Goal: Task Accomplishment & Management: Use online tool/utility

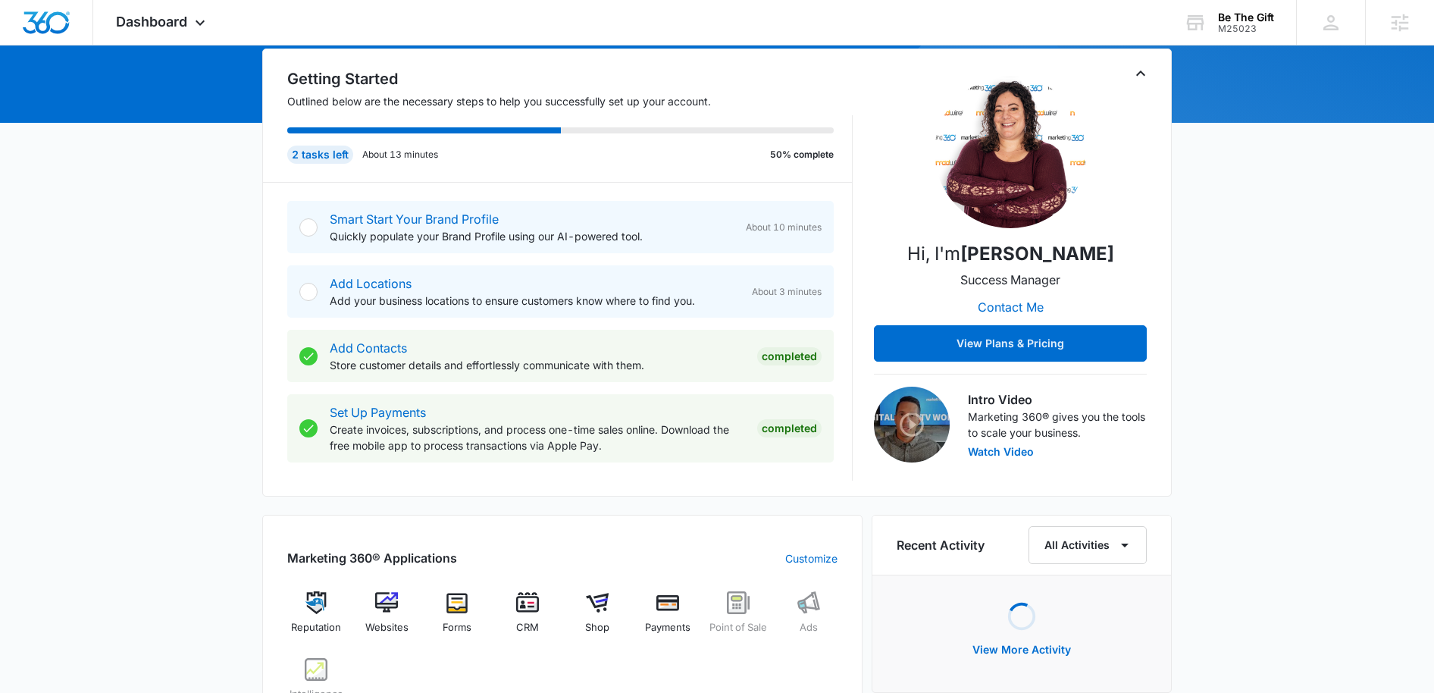
scroll to position [389, 0]
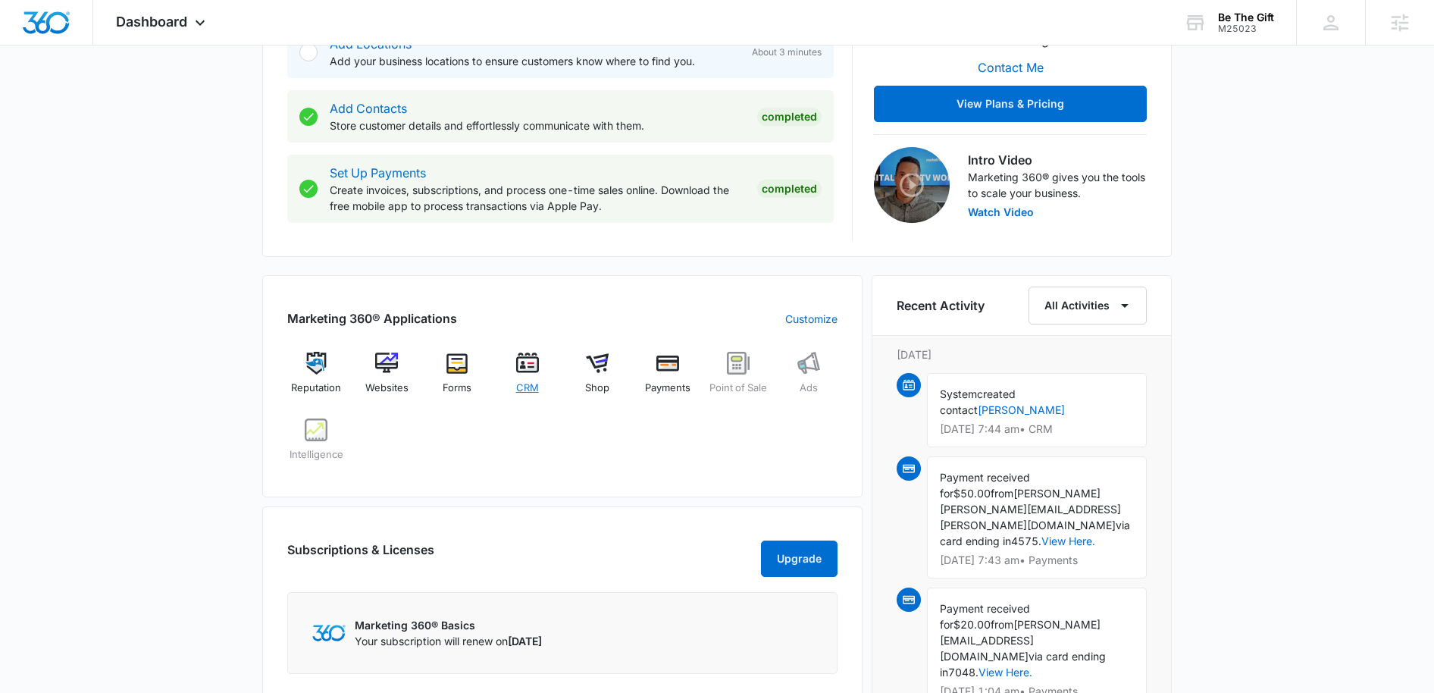
click at [531, 369] on img at bounding box center [527, 363] width 23 height 23
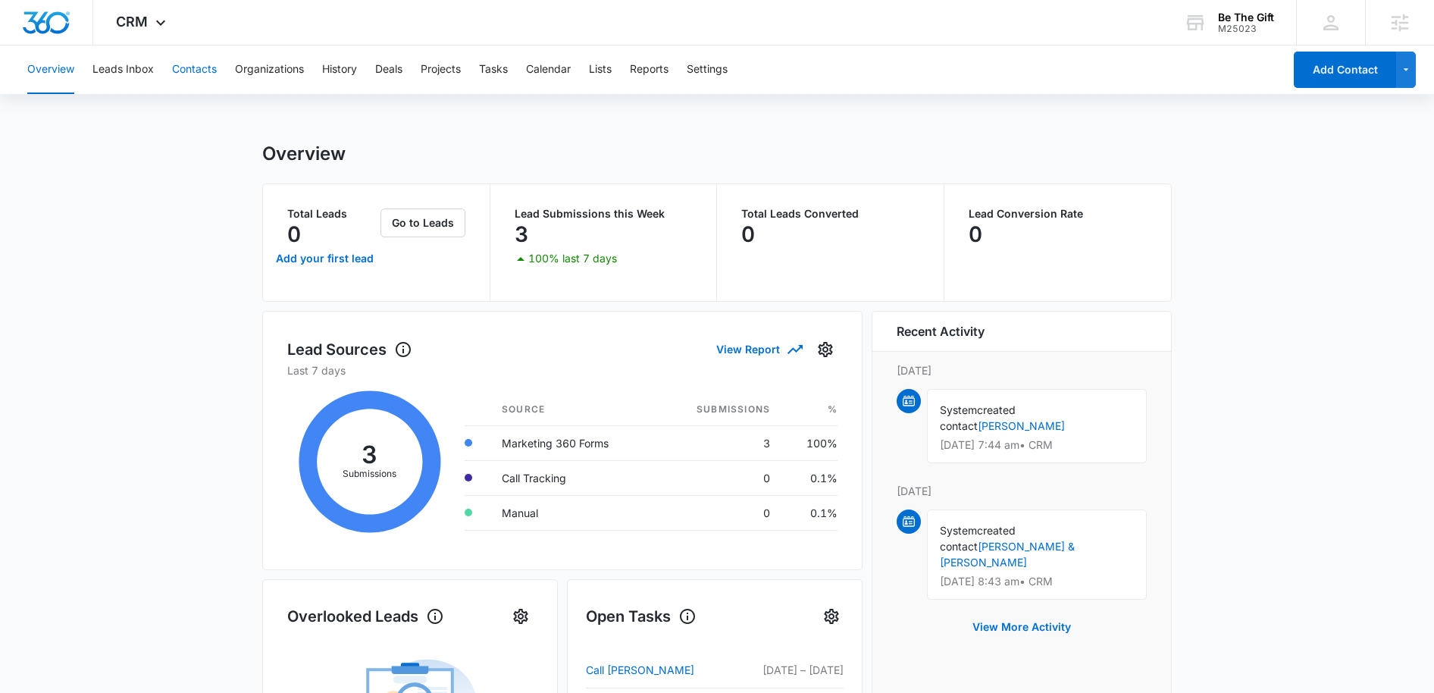
click at [193, 74] on button "Contacts" at bounding box center [194, 69] width 45 height 48
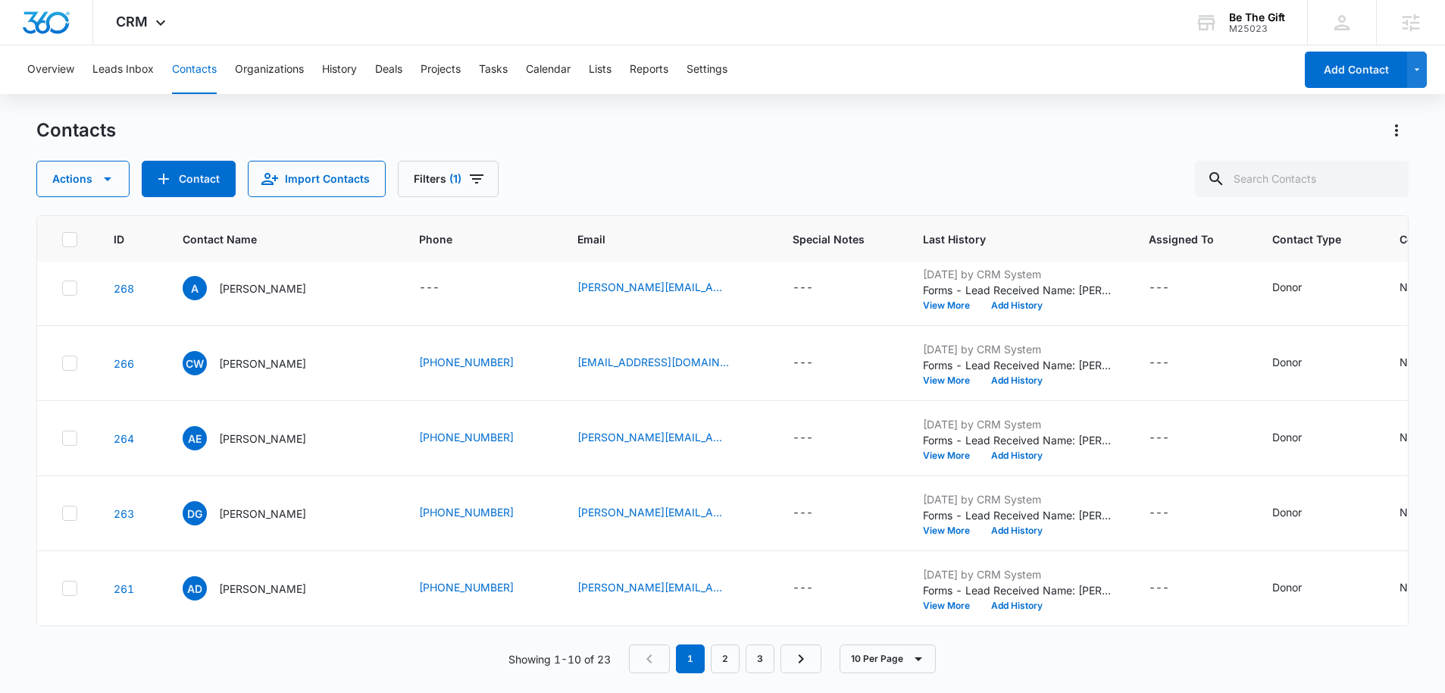
scroll to position [293, 0]
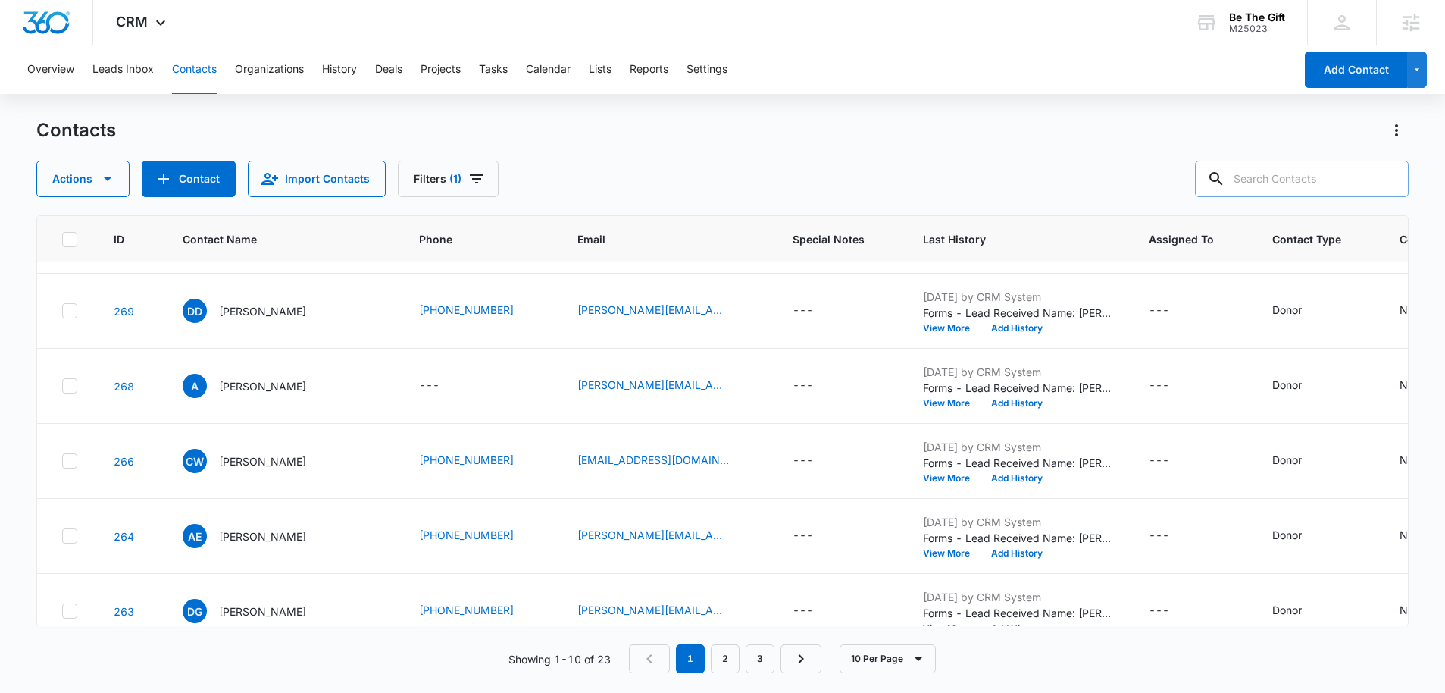
click at [1300, 185] on input "text" at bounding box center [1302, 179] width 214 height 36
paste input "[EMAIL_ADDRESS][DOMAIN_NAME]"
type input "[EMAIL_ADDRESS][DOMAIN_NAME]"
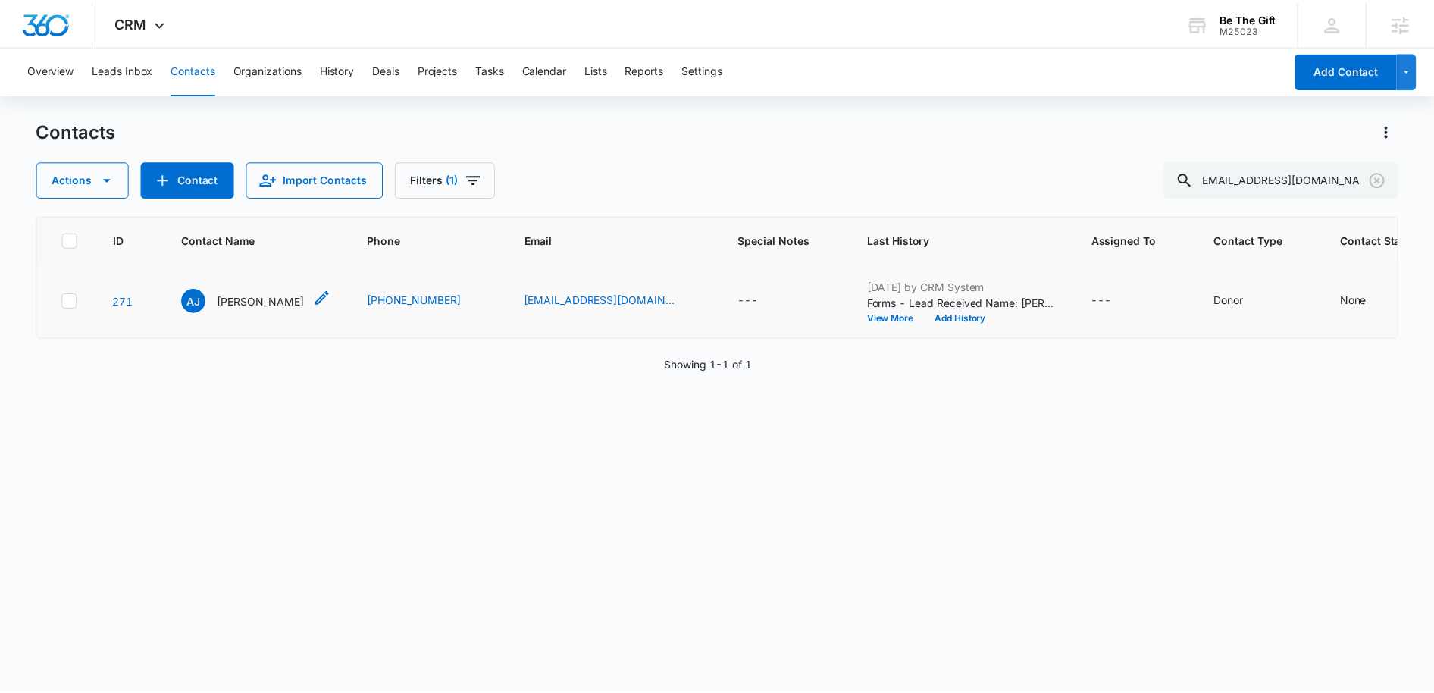
scroll to position [0, 0]
drag, startPoint x: 302, startPoint y: 337, endPoint x: 220, endPoint y: 339, distance: 81.9
click at [220, 308] on p "[PERSON_NAME]" at bounding box center [262, 300] width 87 height 16
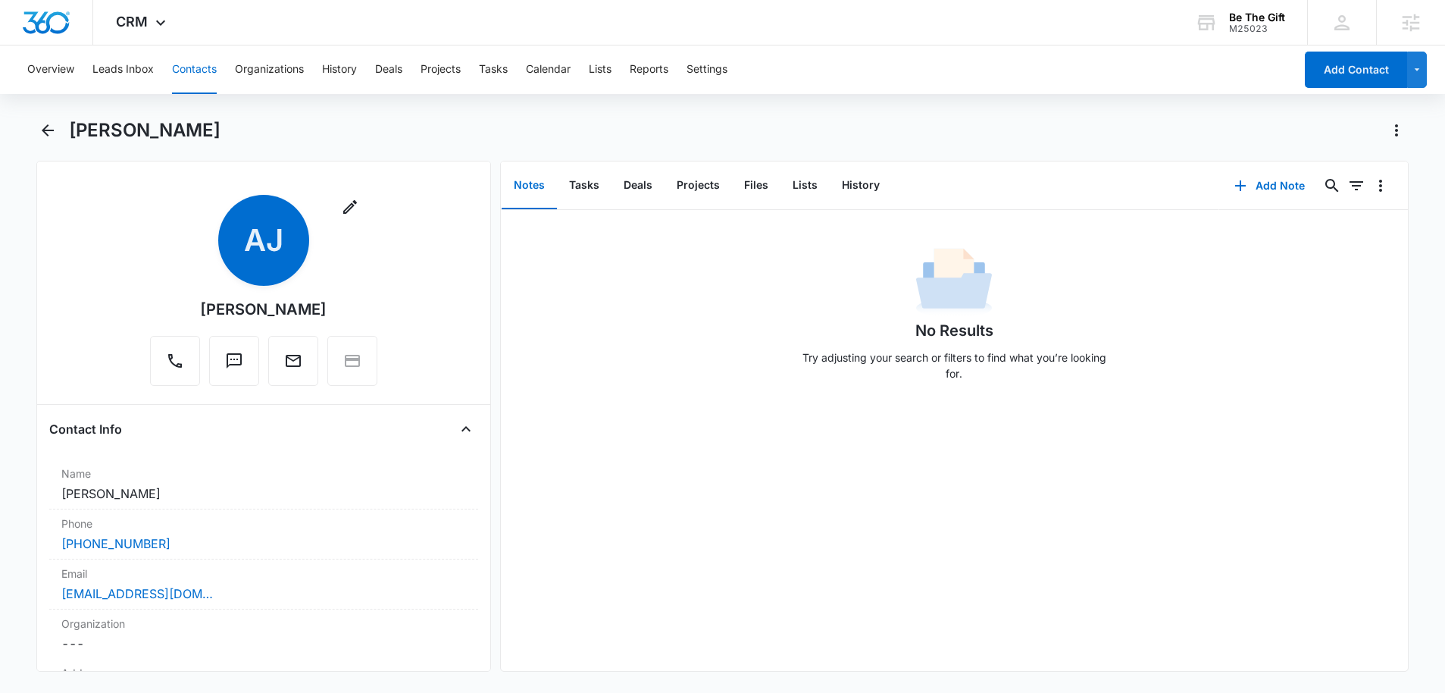
drag, startPoint x: 324, startPoint y: 313, endPoint x: 198, endPoint y: 312, distance: 126.5
click at [198, 312] on div "Remove [PERSON_NAME] [PERSON_NAME]" at bounding box center [263, 290] width 227 height 191
copy div "[PERSON_NAME]"
click at [69, 23] on img "Dashboard" at bounding box center [46, 22] width 48 height 23
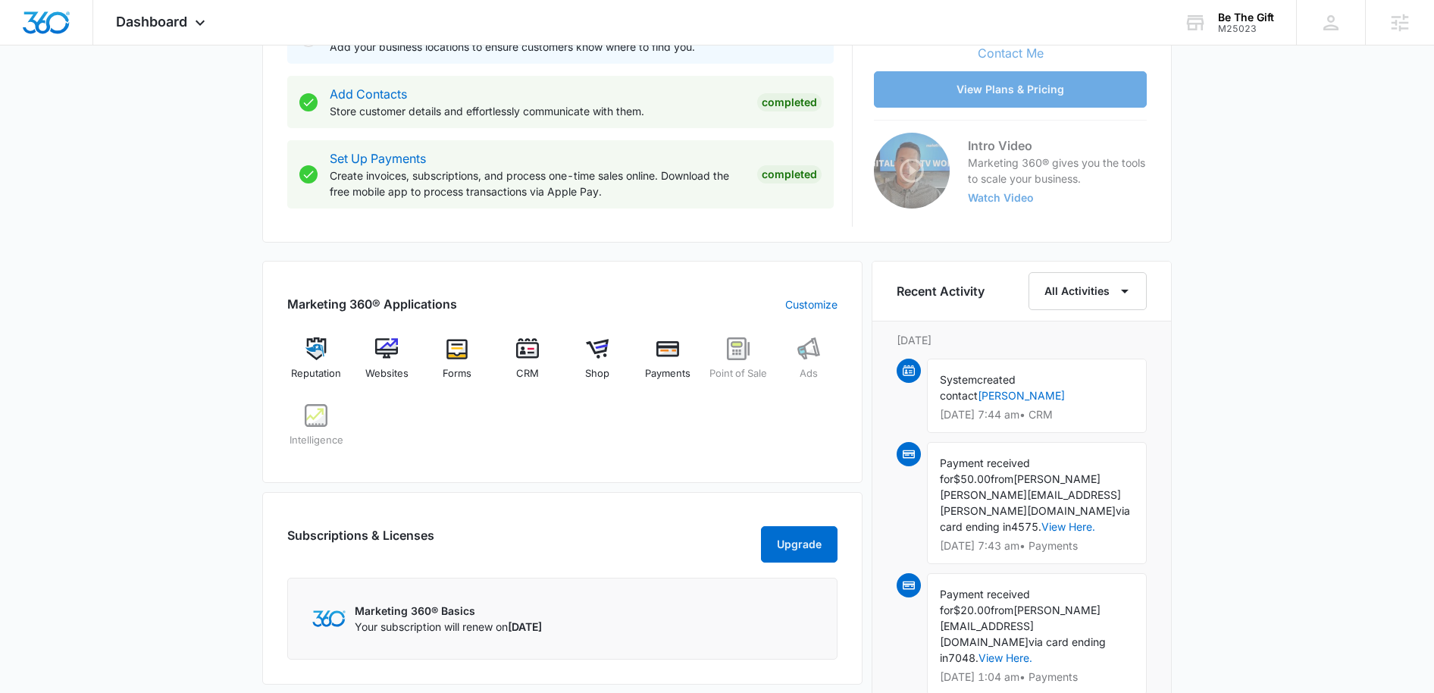
scroll to position [452, 0]
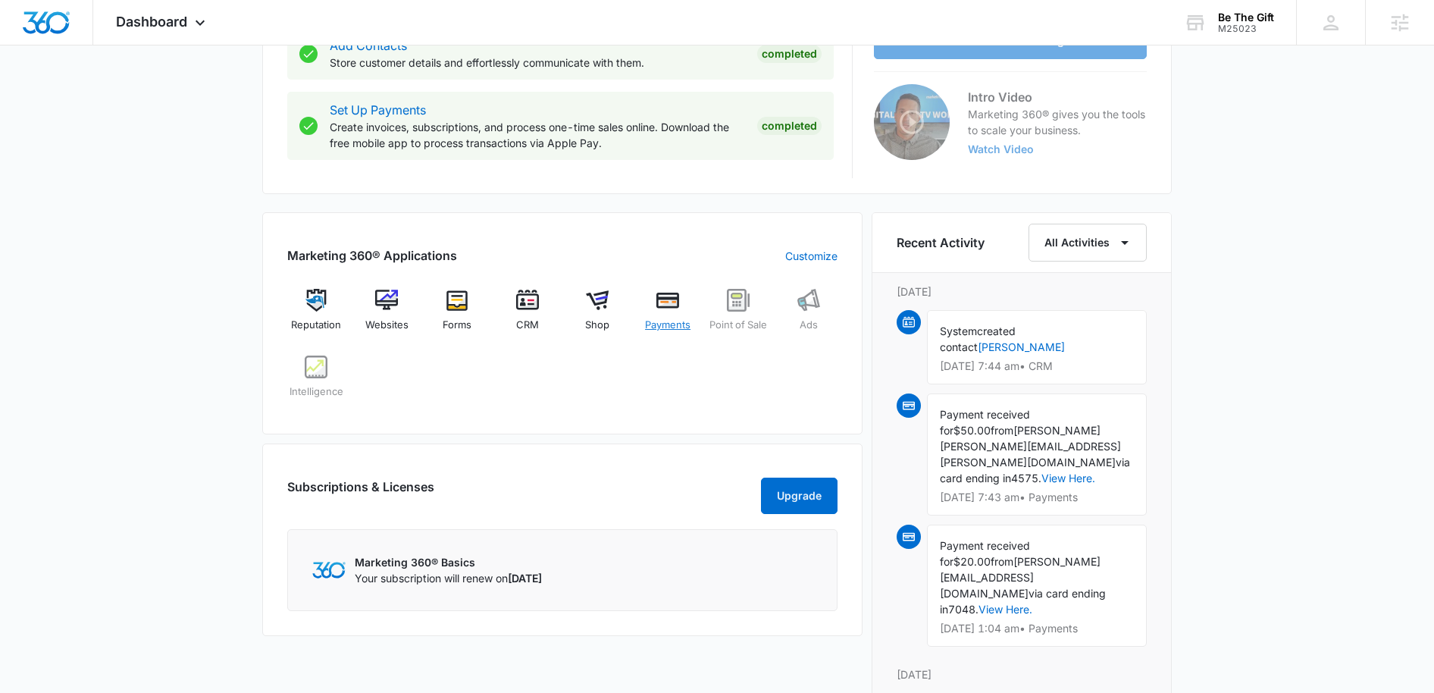
click at [662, 308] on img at bounding box center [667, 300] width 23 height 23
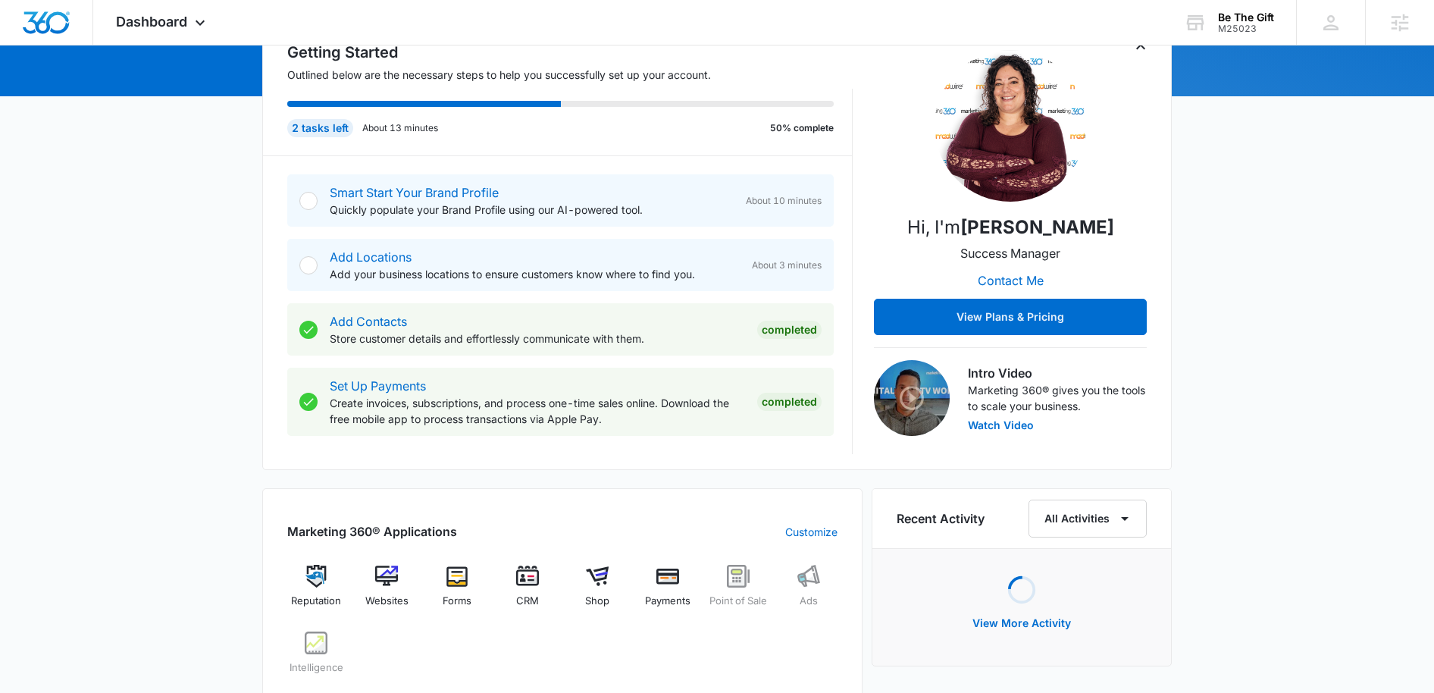
scroll to position [398, 0]
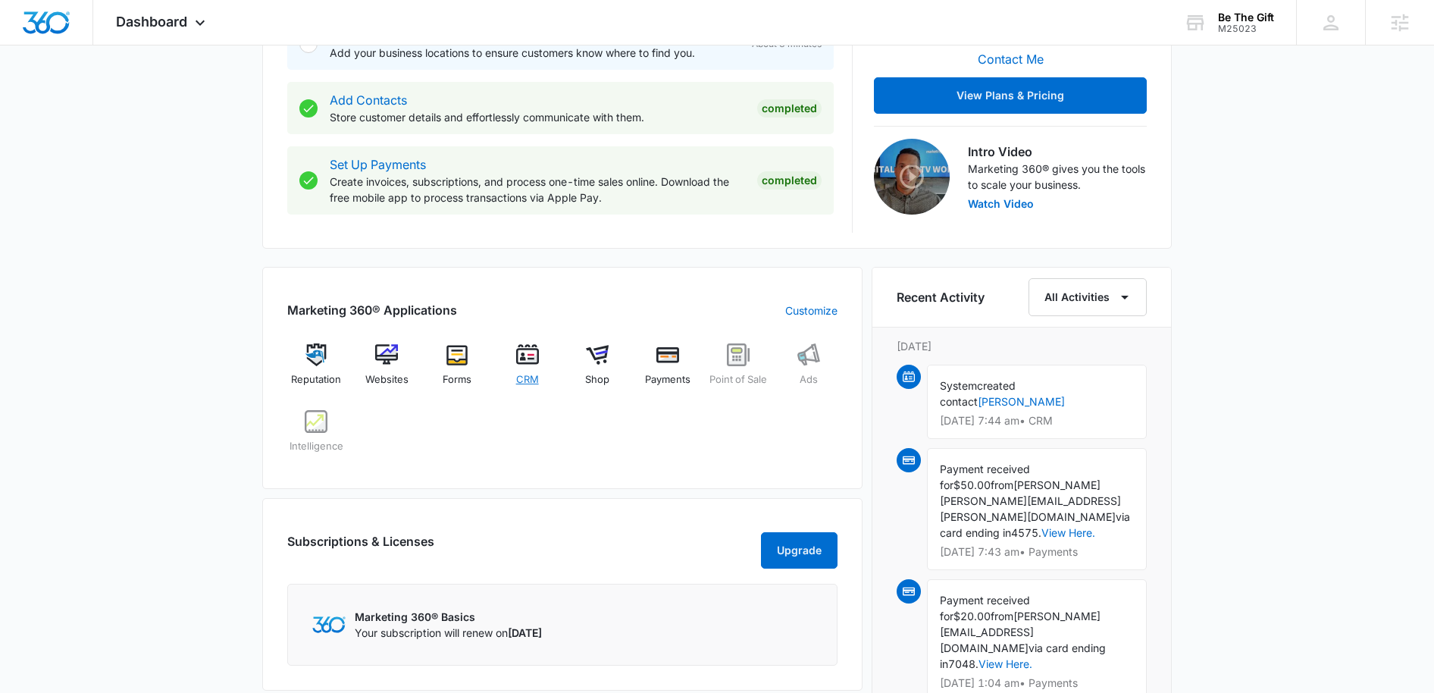
click at [526, 360] on img at bounding box center [527, 354] width 23 height 23
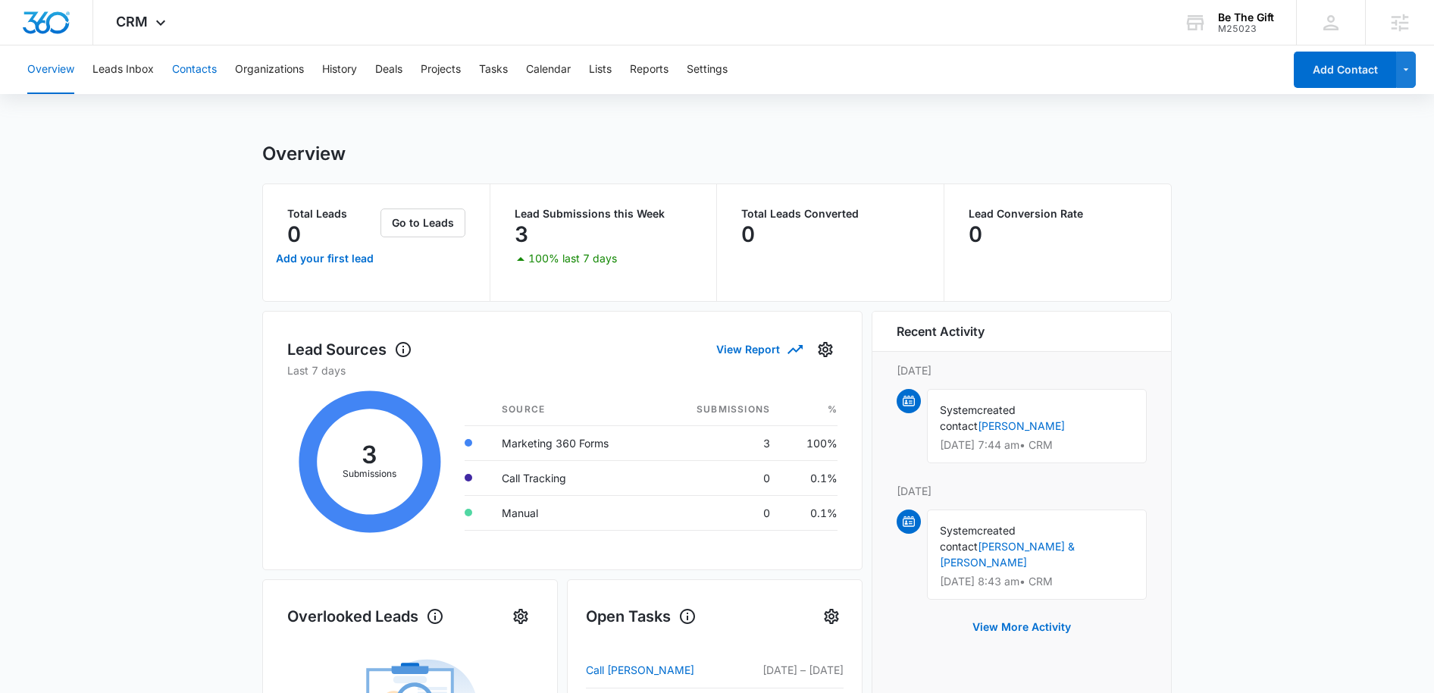
click at [192, 72] on button "Contacts" at bounding box center [194, 69] width 45 height 48
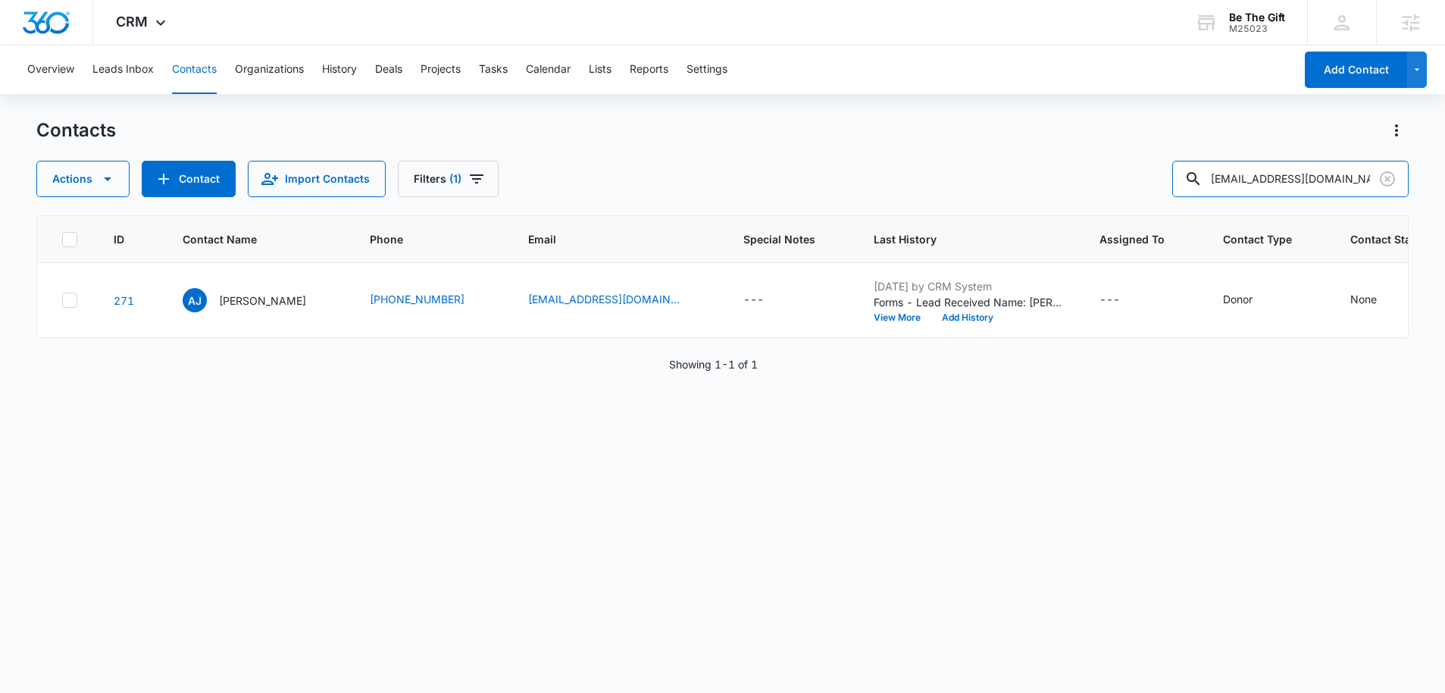
drag, startPoint x: 1373, startPoint y: 175, endPoint x: 1192, endPoint y: 177, distance: 181.1
click at [1195, 177] on div "Actions Contact Import Contacts Filters (1) ac.johnson35@gmail.com" at bounding box center [722, 179] width 1373 height 36
paste input "ccallenhouse"
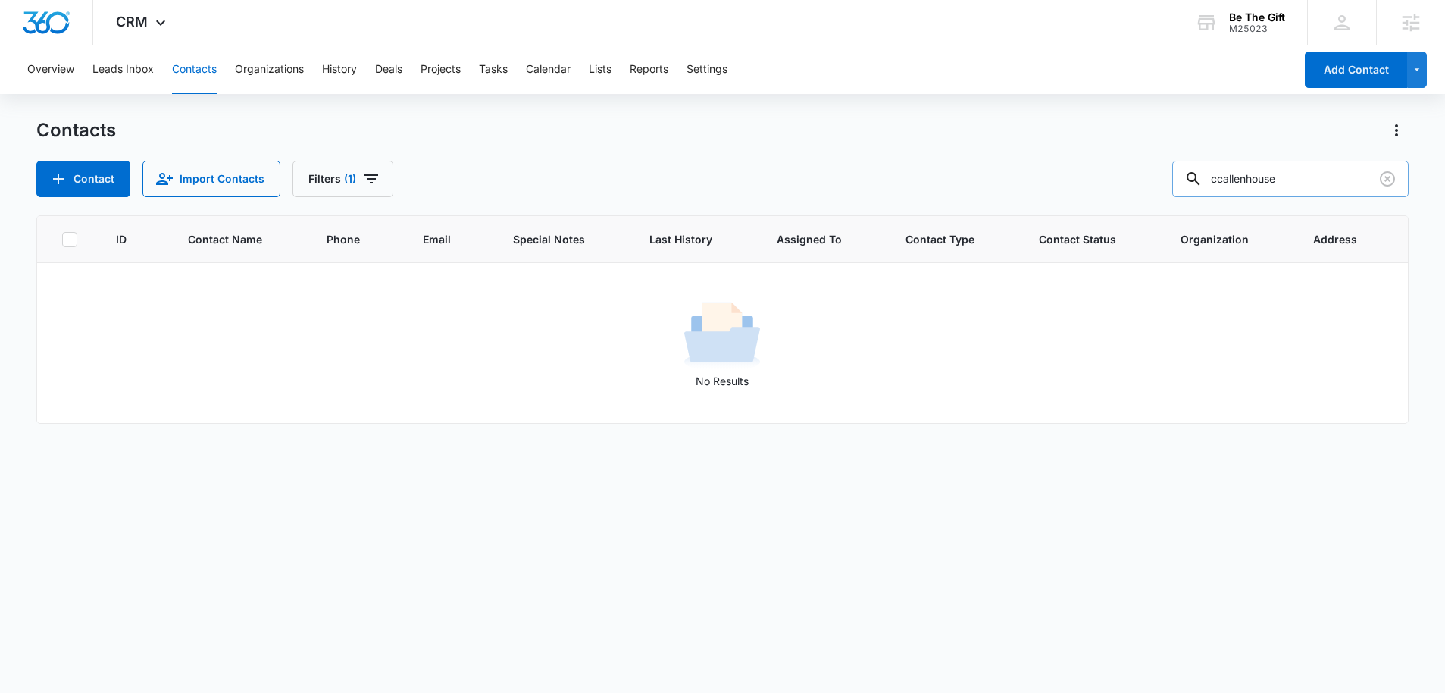
type input "ccallenhouse"
click at [374, 177] on icon "Filters" at bounding box center [371, 179] width 18 height 18
click at [473, 352] on icon "Show Type filters" at bounding box center [470, 352] width 18 height 18
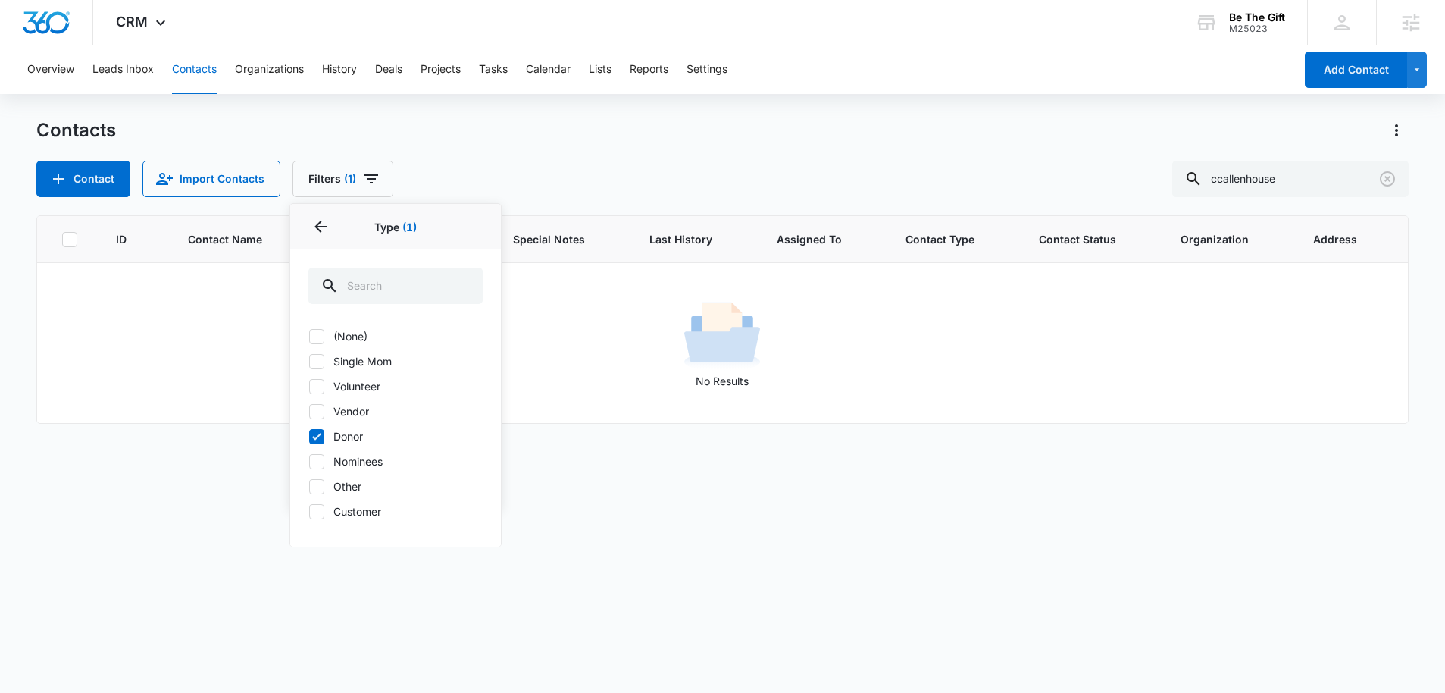
click at [320, 436] on icon at bounding box center [317, 437] width 14 height 14
click at [309, 436] on input "Donor" at bounding box center [308, 436] width 1 height 1
checkbox input "false"
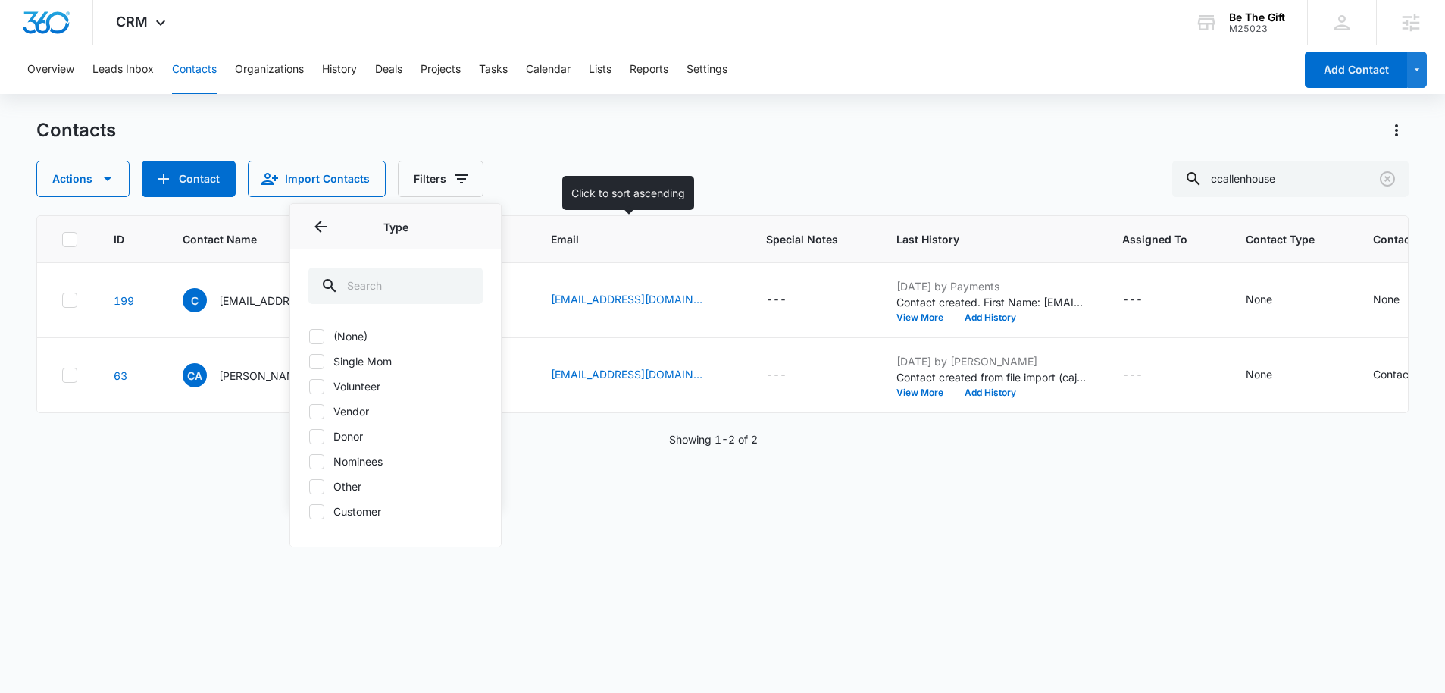
click at [556, 241] on span "Email" at bounding box center [629, 239] width 157 height 16
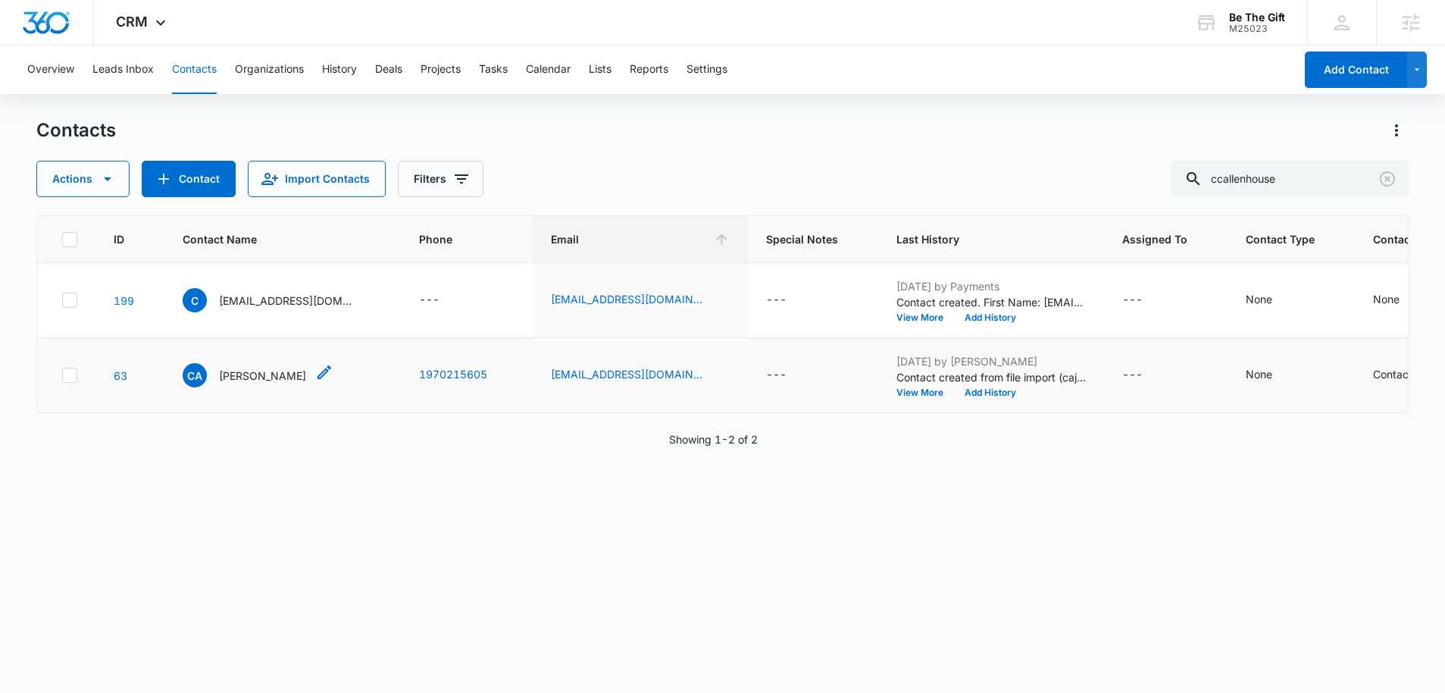
click at [195, 378] on span "CA" at bounding box center [195, 375] width 24 height 24
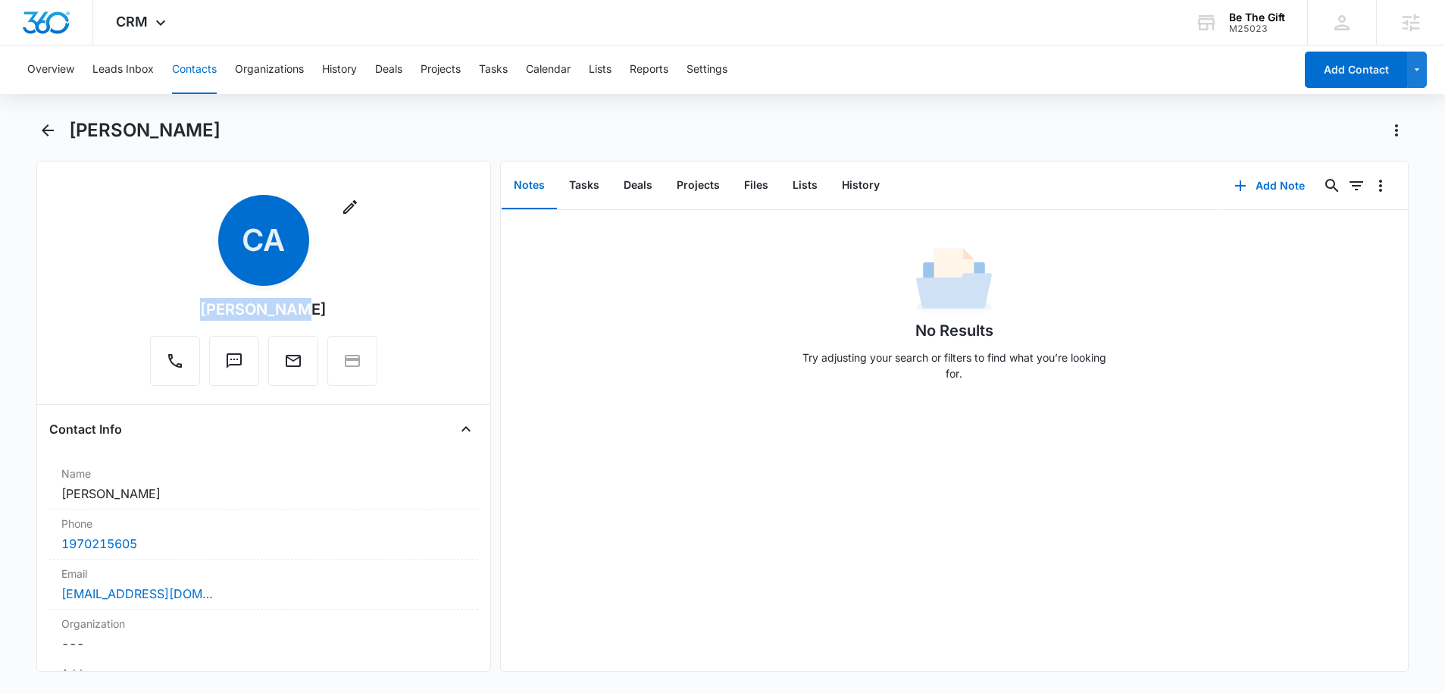
drag, startPoint x: 308, startPoint y: 314, endPoint x: 217, endPoint y: 314, distance: 90.9
click at [217, 314] on div "Remove CA Chuck Allen" at bounding box center [263, 290] width 227 height 191
copy div "Chuck Allen"
click at [156, 25] on icon at bounding box center [161, 26] width 18 height 18
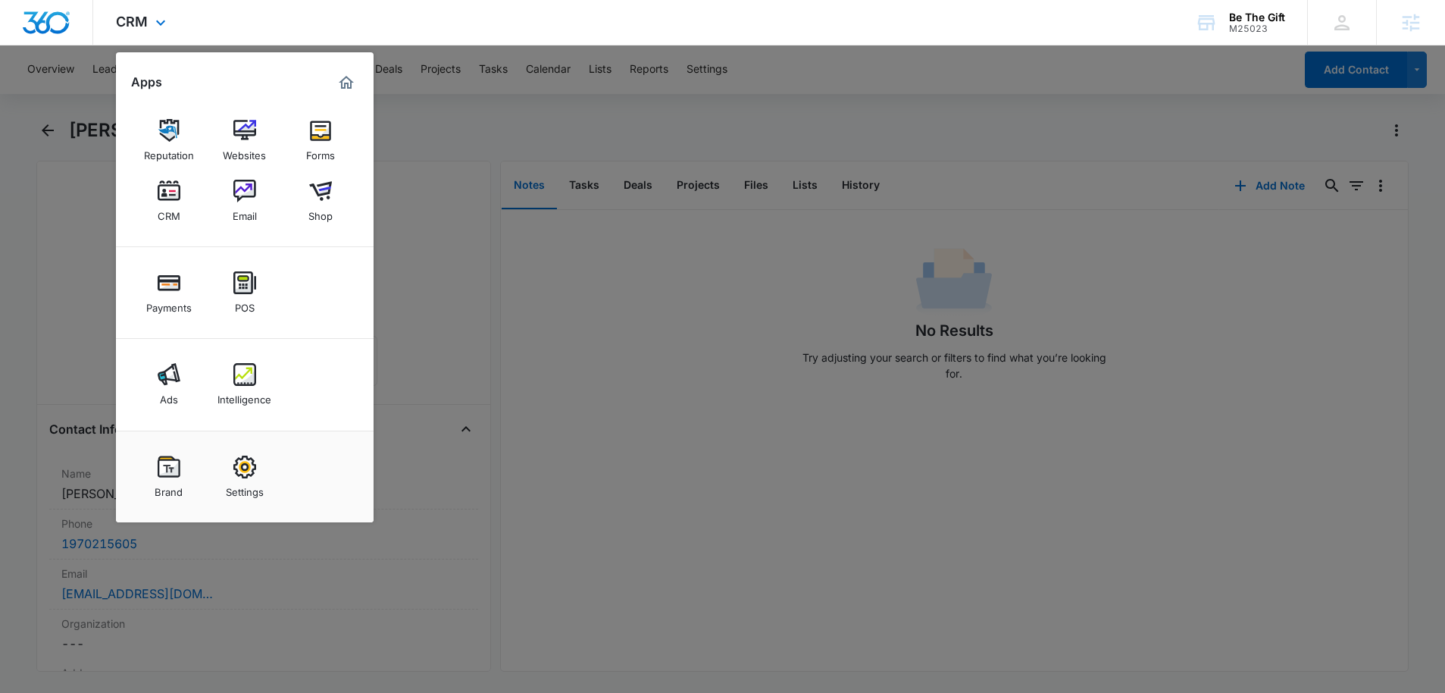
click at [119, 147] on div "Reputation Websites Forms CRM Email Shop" at bounding box center [245, 171] width 258 height 152
click at [174, 286] on img at bounding box center [169, 282] width 23 height 23
